Goal: Check status: Check status

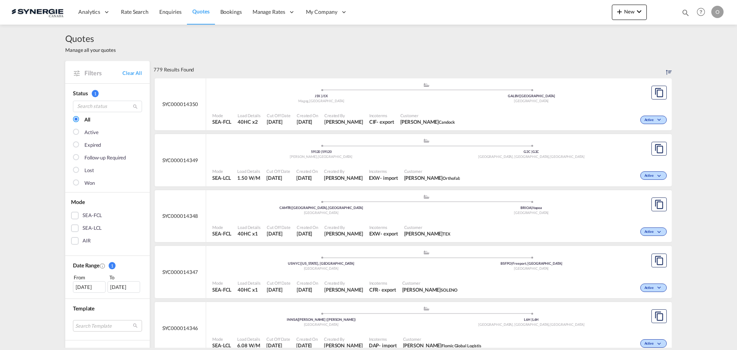
click at [688, 12] on md-icon "icon-magnify" at bounding box center [685, 12] width 8 height 8
click at [554, 14] on select "Bookings Quotes Enquiries" at bounding box center [563, 13] width 36 height 14
select select "Quotes"
click at [545, 6] on select "Bookings Quotes Enquiries" at bounding box center [563, 13] width 36 height 14
click at [597, 12] on input at bounding box center [628, 12] width 96 height 13
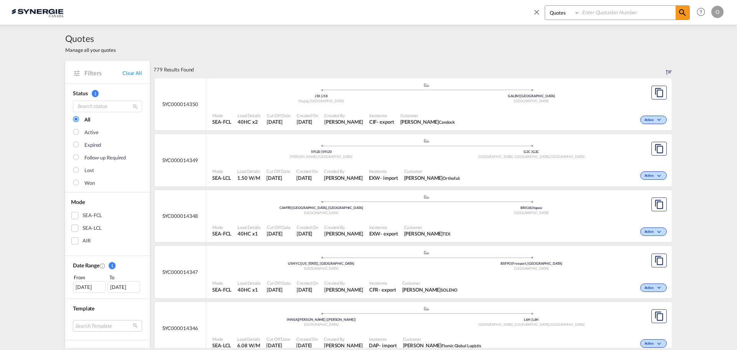
paste input "SYC000013101"
type input "SYC000013101"
click at [680, 11] on md-icon "icon-magnify" at bounding box center [682, 12] width 9 height 9
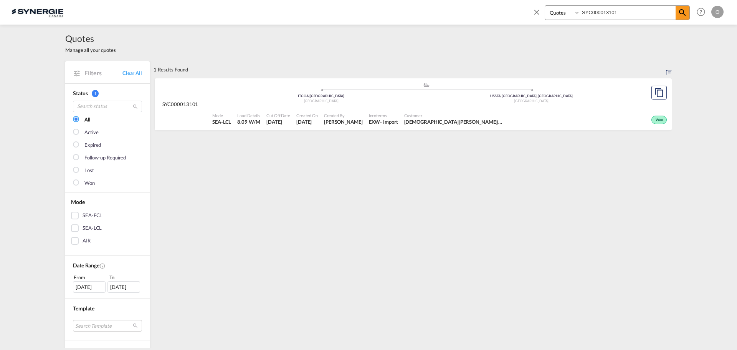
click at [380, 121] on div "EXW" at bounding box center [375, 121] width 12 height 7
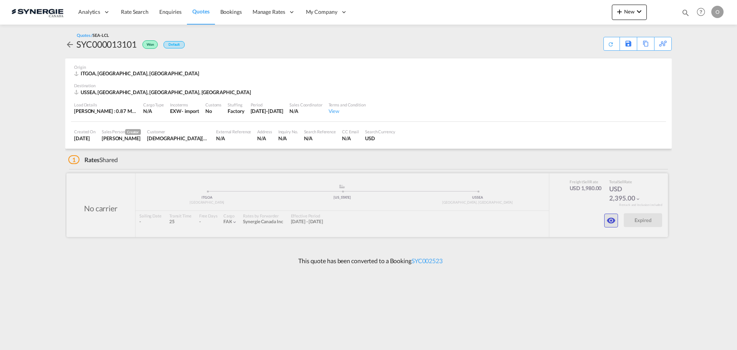
click at [611, 219] on md-icon "icon-eye" at bounding box center [611, 220] width 9 height 9
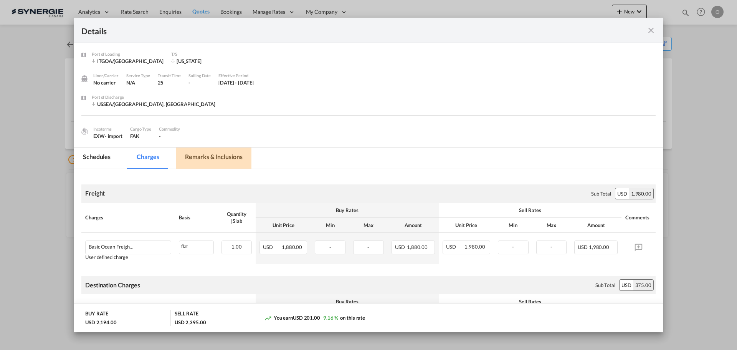
click at [219, 158] on md-tab-item "Remarks & Inclusions" at bounding box center [214, 157] width 76 height 21
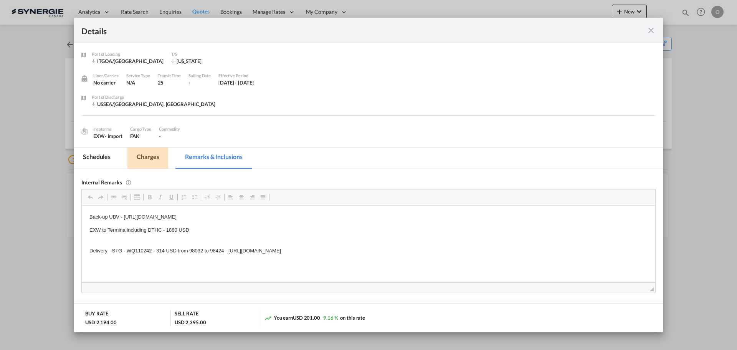
click at [147, 158] on md-tab-item "Charges" at bounding box center [147, 157] width 41 height 21
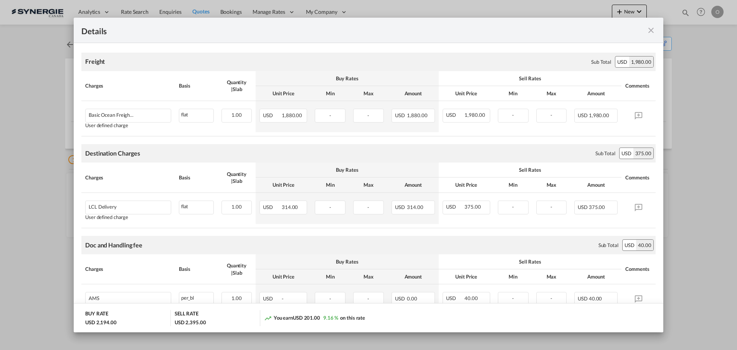
scroll to position [16, 0]
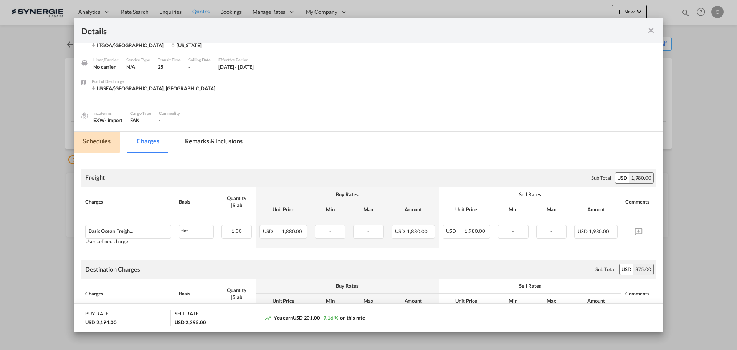
click at [87, 140] on md-tab-item "Schedules" at bounding box center [97, 142] width 46 height 21
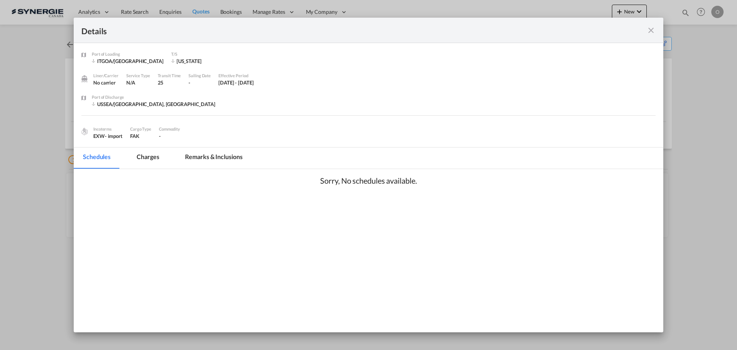
scroll to position [0, 0]
click at [213, 159] on md-tab-item "Remarks & Inclusions" at bounding box center [214, 157] width 76 height 21
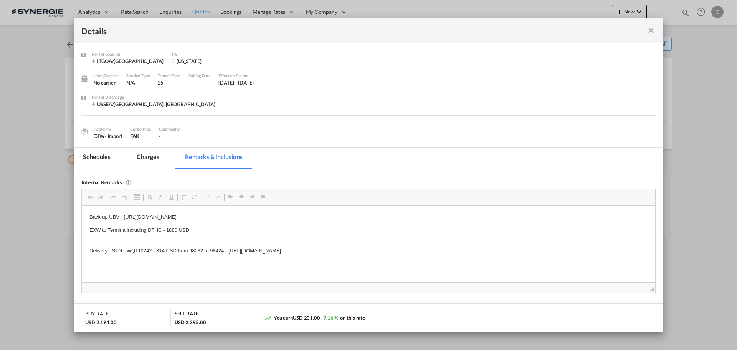
click at [648, 28] on md-icon "icon-close fg-AAA8AD m-0 cursor" at bounding box center [651, 30] width 9 height 9
